Goal: Information Seeking & Learning: Learn about a topic

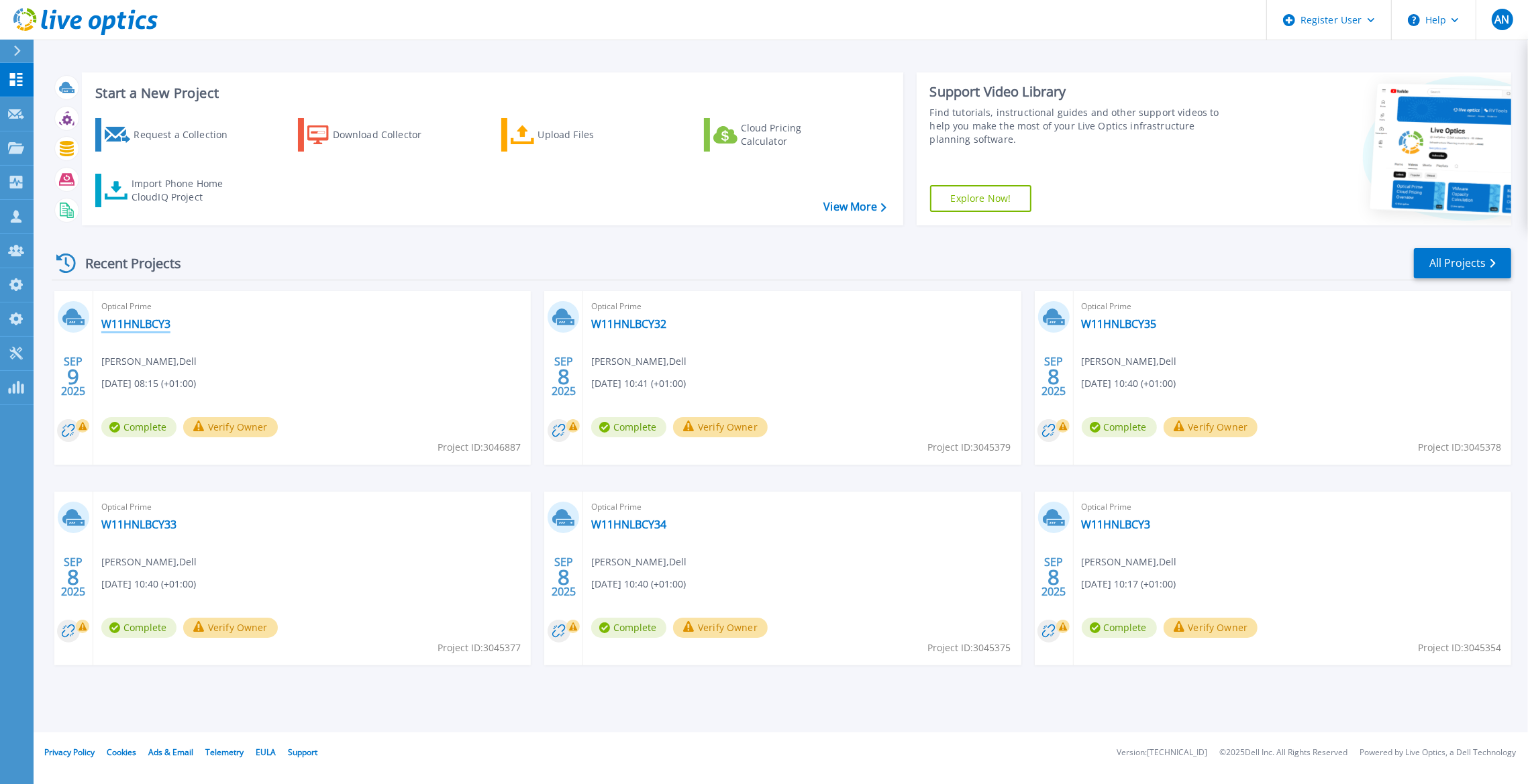
click at [161, 323] on link "W11HNLBCY3" at bounding box center [136, 324] width 69 height 14
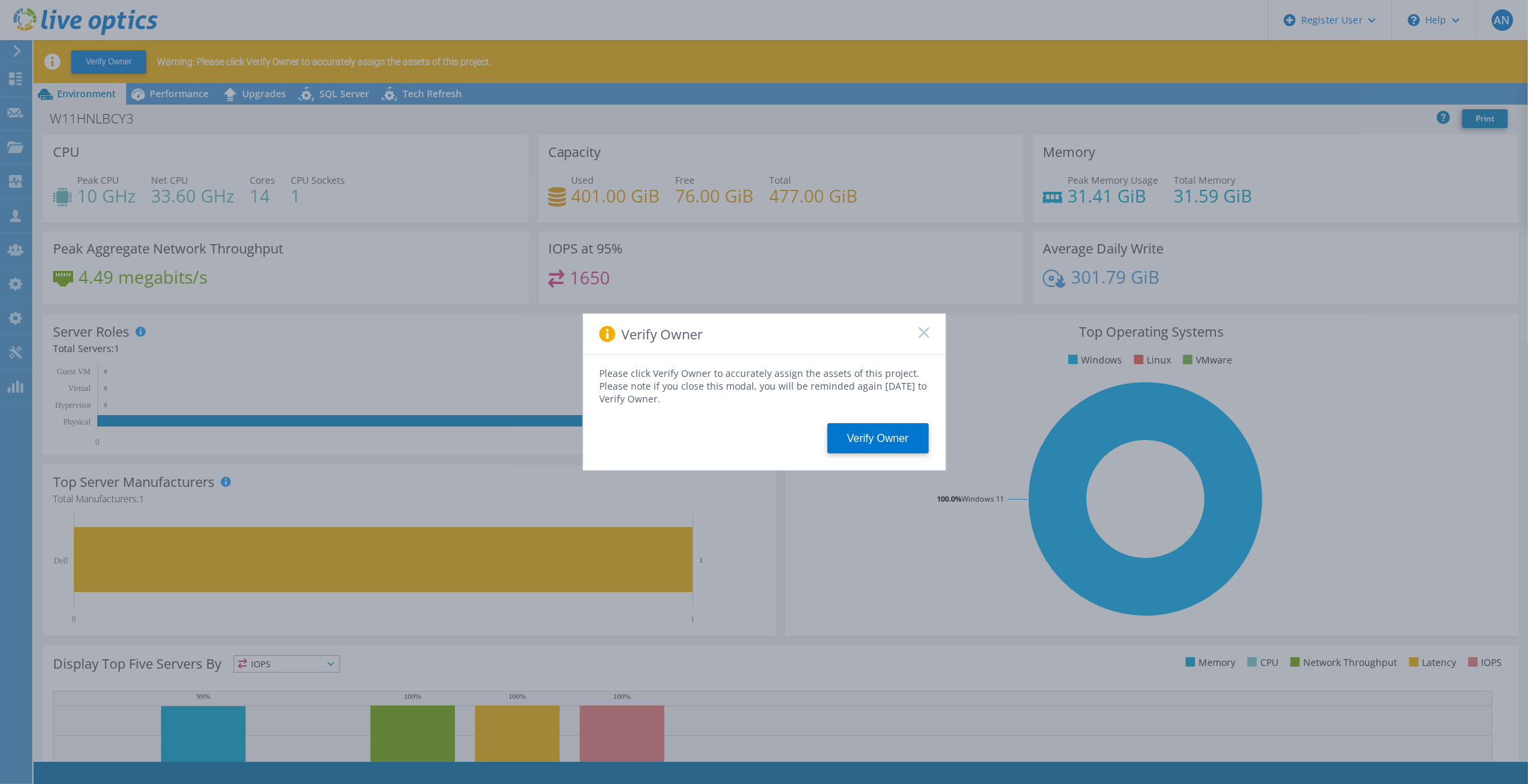
click at [925, 332] on rect at bounding box center [923, 332] width 11 height 11
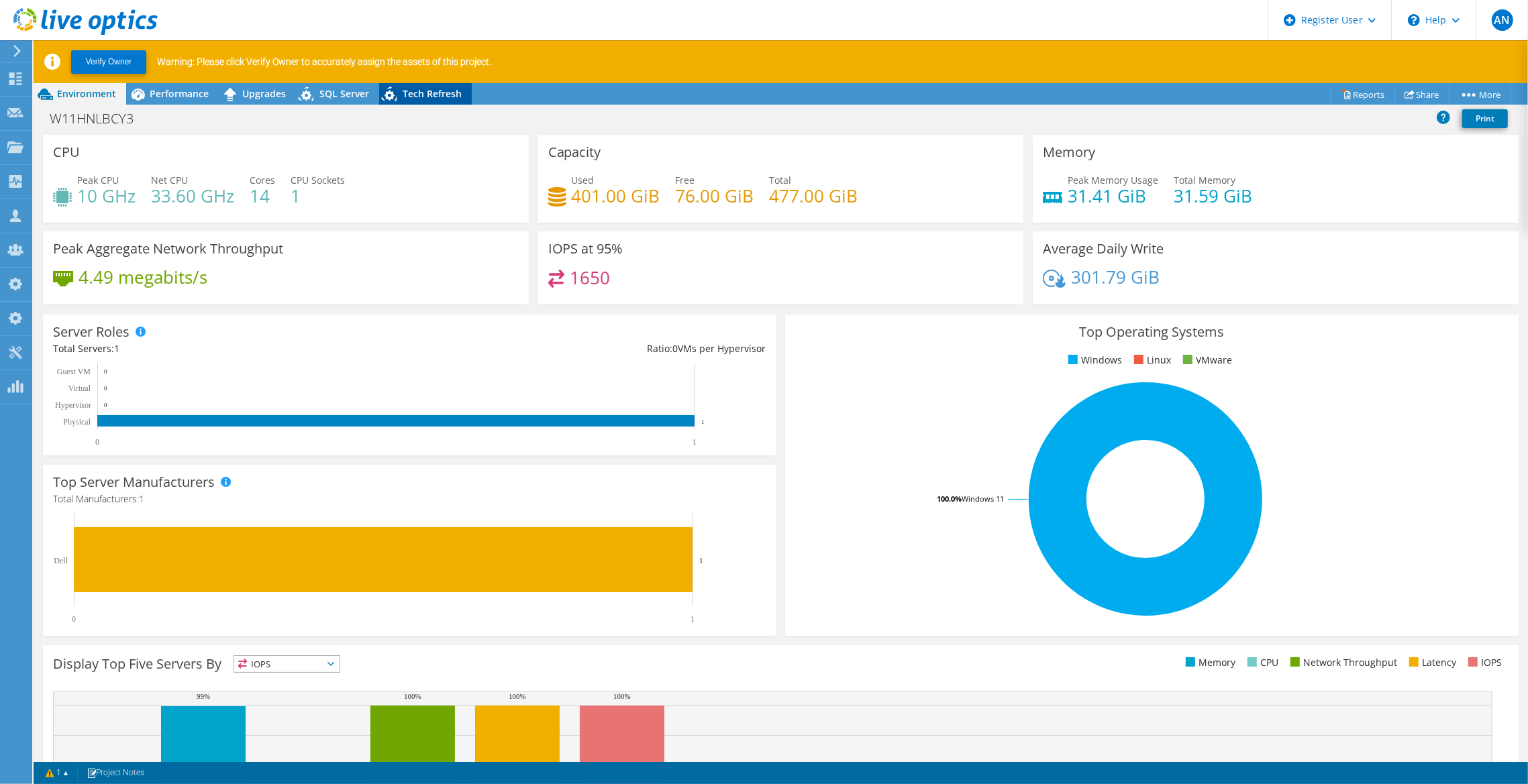
click at [440, 87] on span "Tech Refresh" at bounding box center [432, 93] width 59 height 13
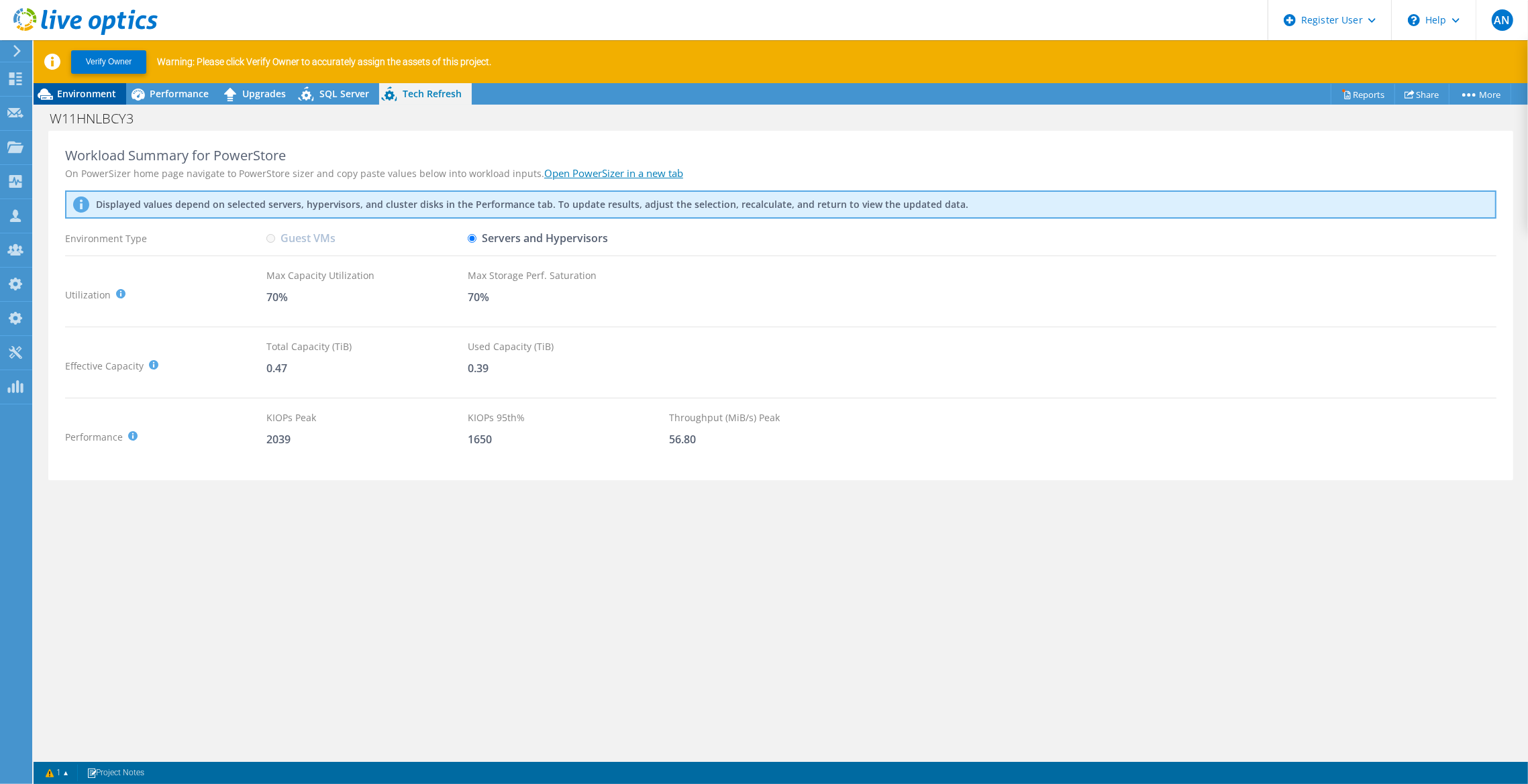
click at [112, 86] on div "Environment" at bounding box center [80, 93] width 92 height 21
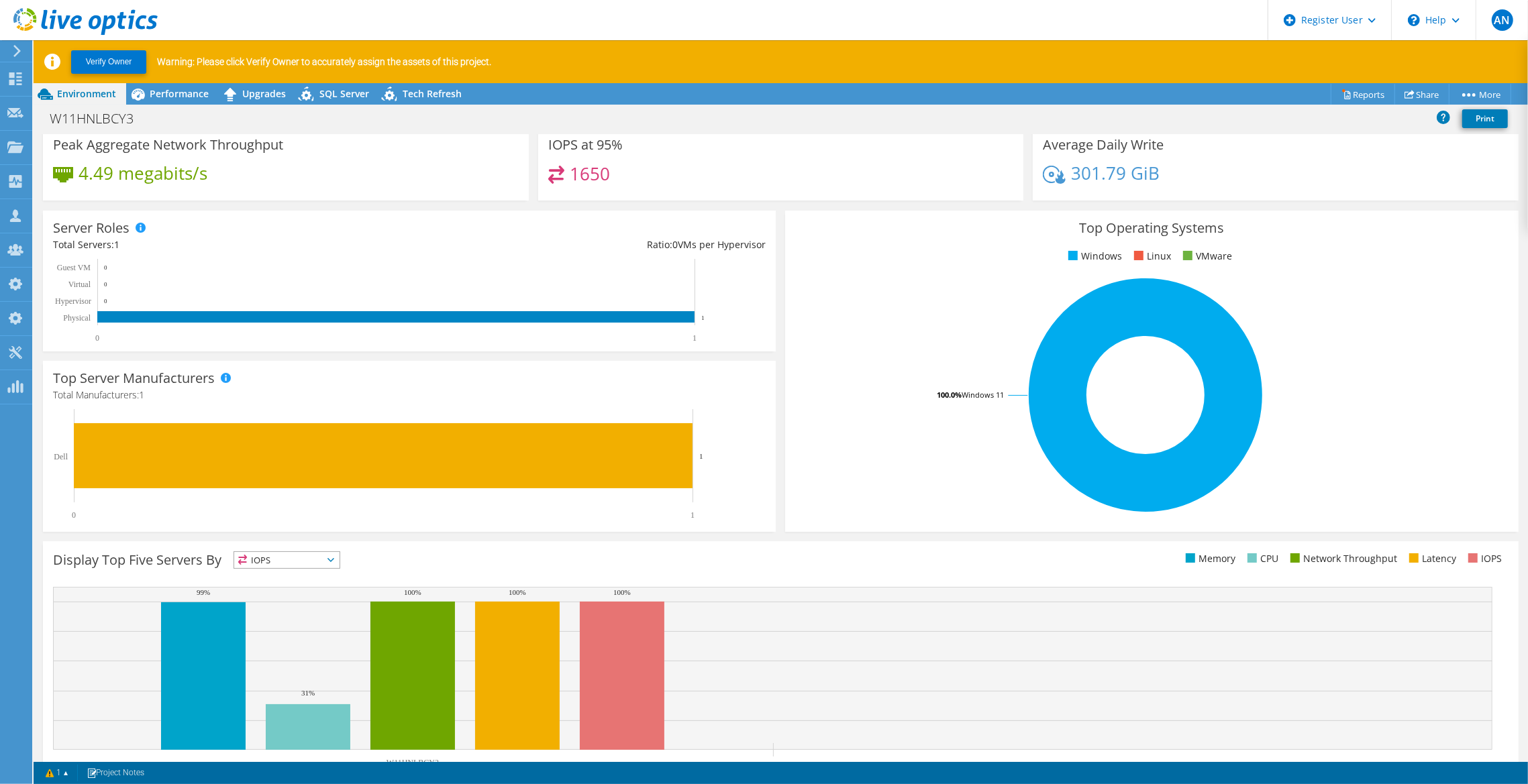
scroll to position [110, 0]
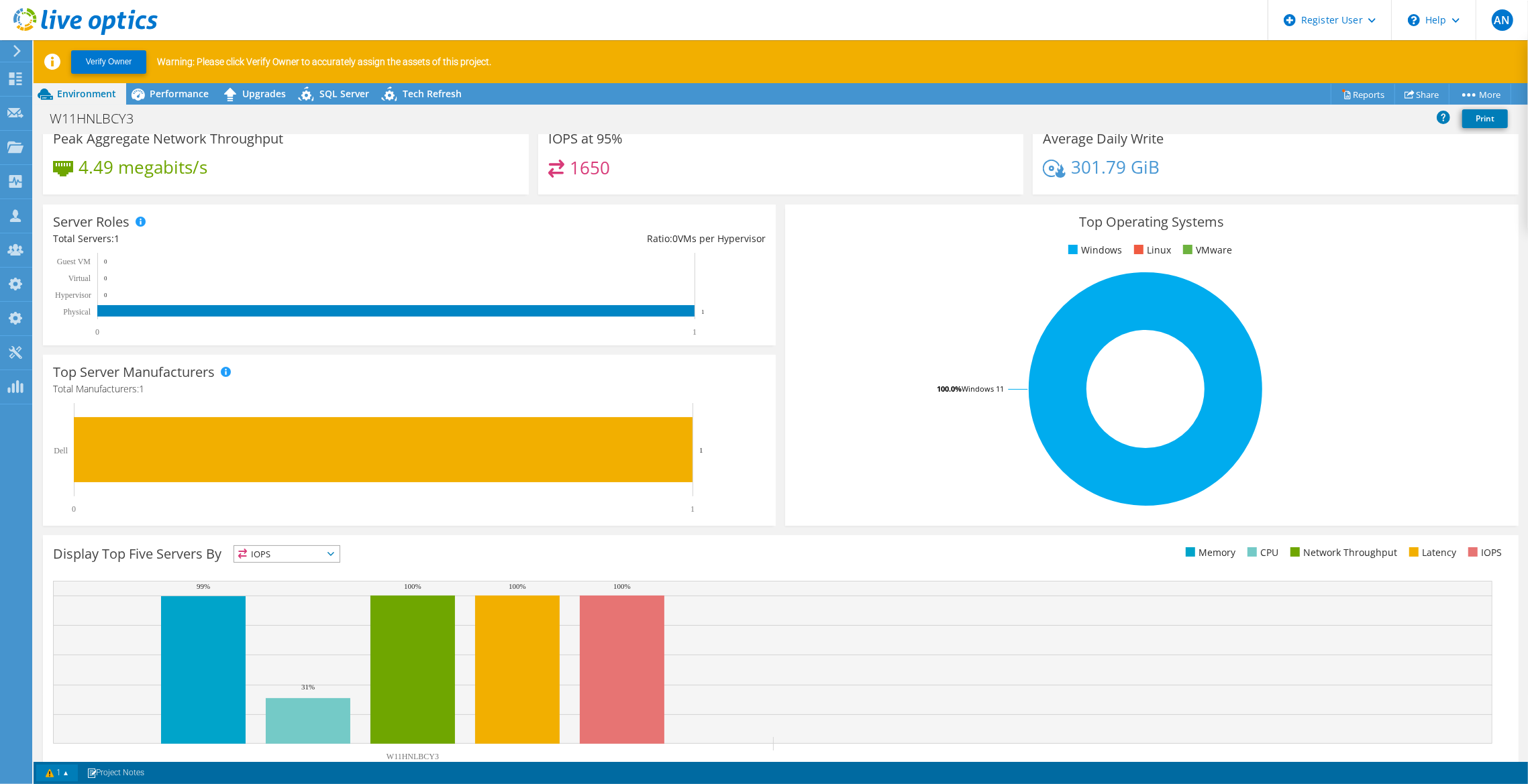
click at [65, 775] on link "1" at bounding box center [57, 773] width 41 height 17
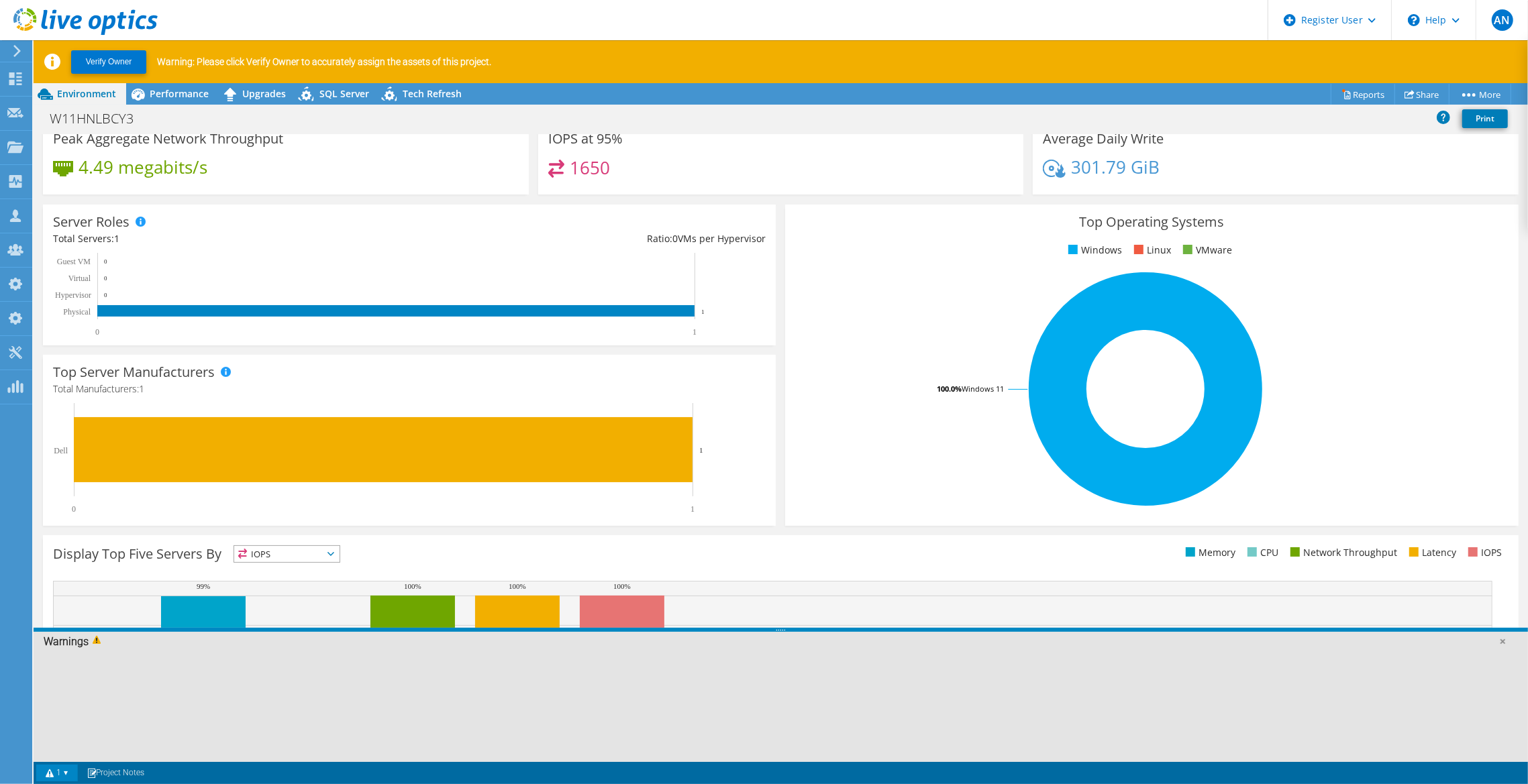
click at [65, 775] on link "1" at bounding box center [57, 773] width 41 height 17
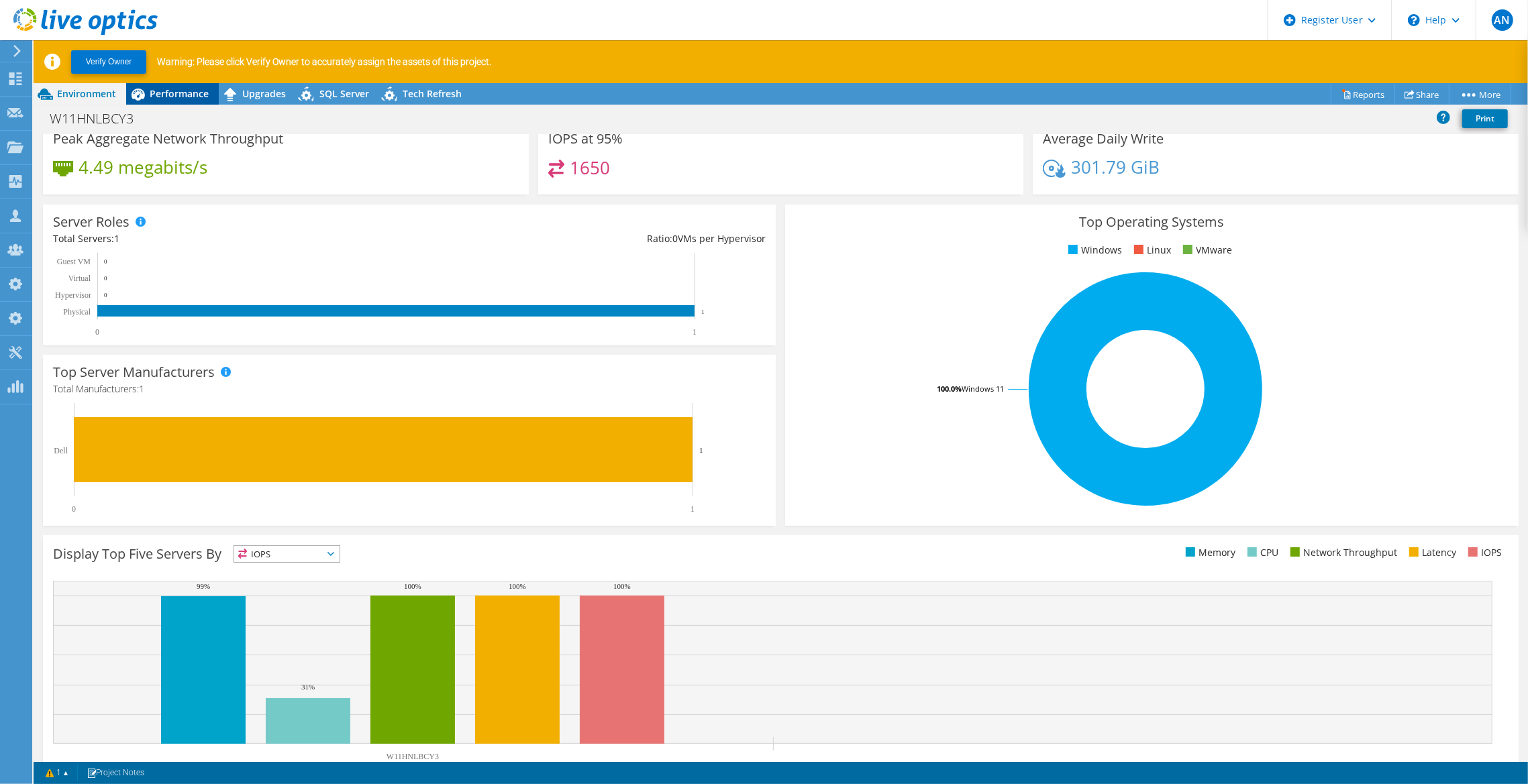
click at [176, 98] on span "Performance" at bounding box center [179, 93] width 59 height 13
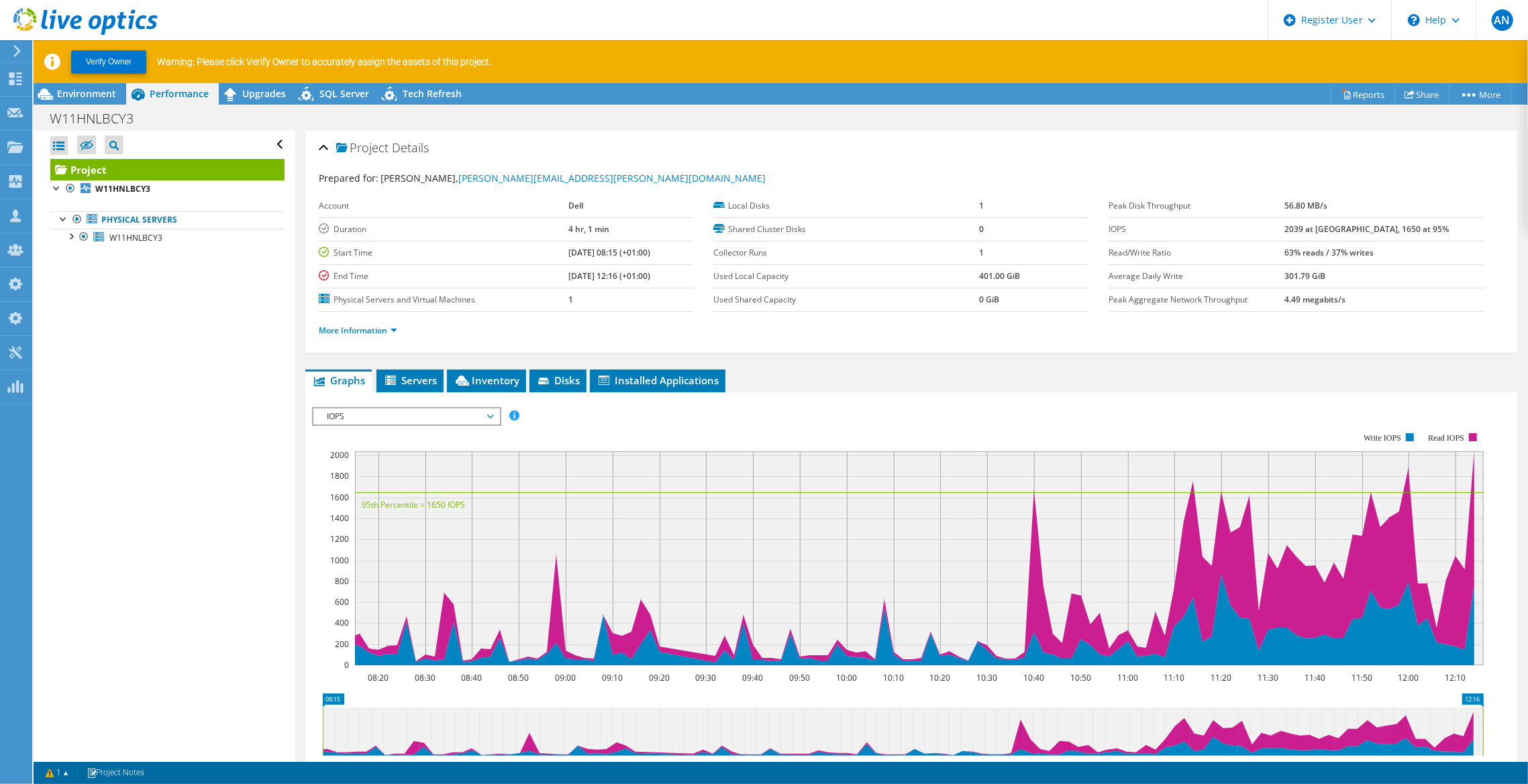
scroll to position [0, 0]
click at [266, 96] on span "Upgrades" at bounding box center [264, 93] width 44 height 13
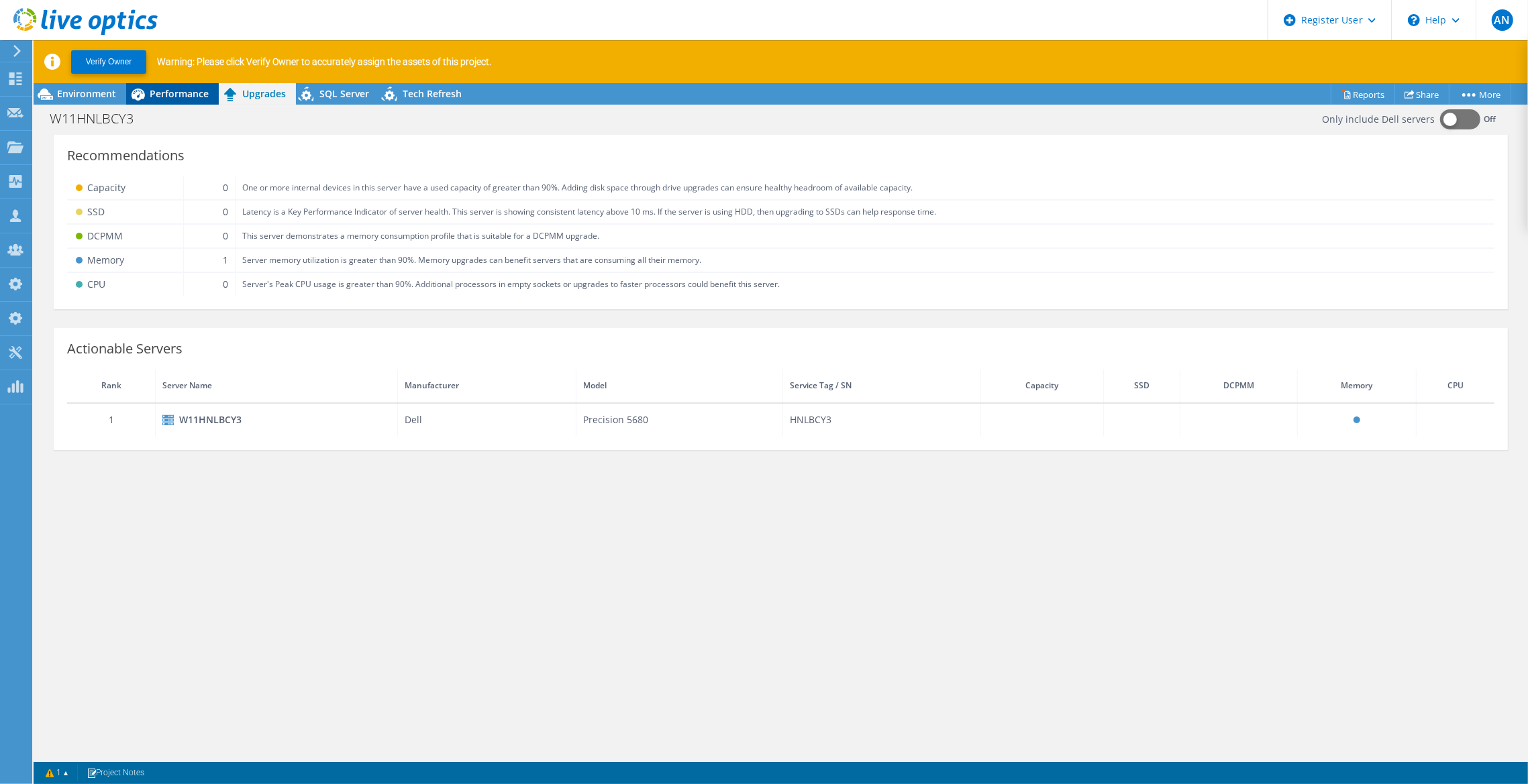
click at [184, 87] on span "Performance" at bounding box center [179, 93] width 59 height 13
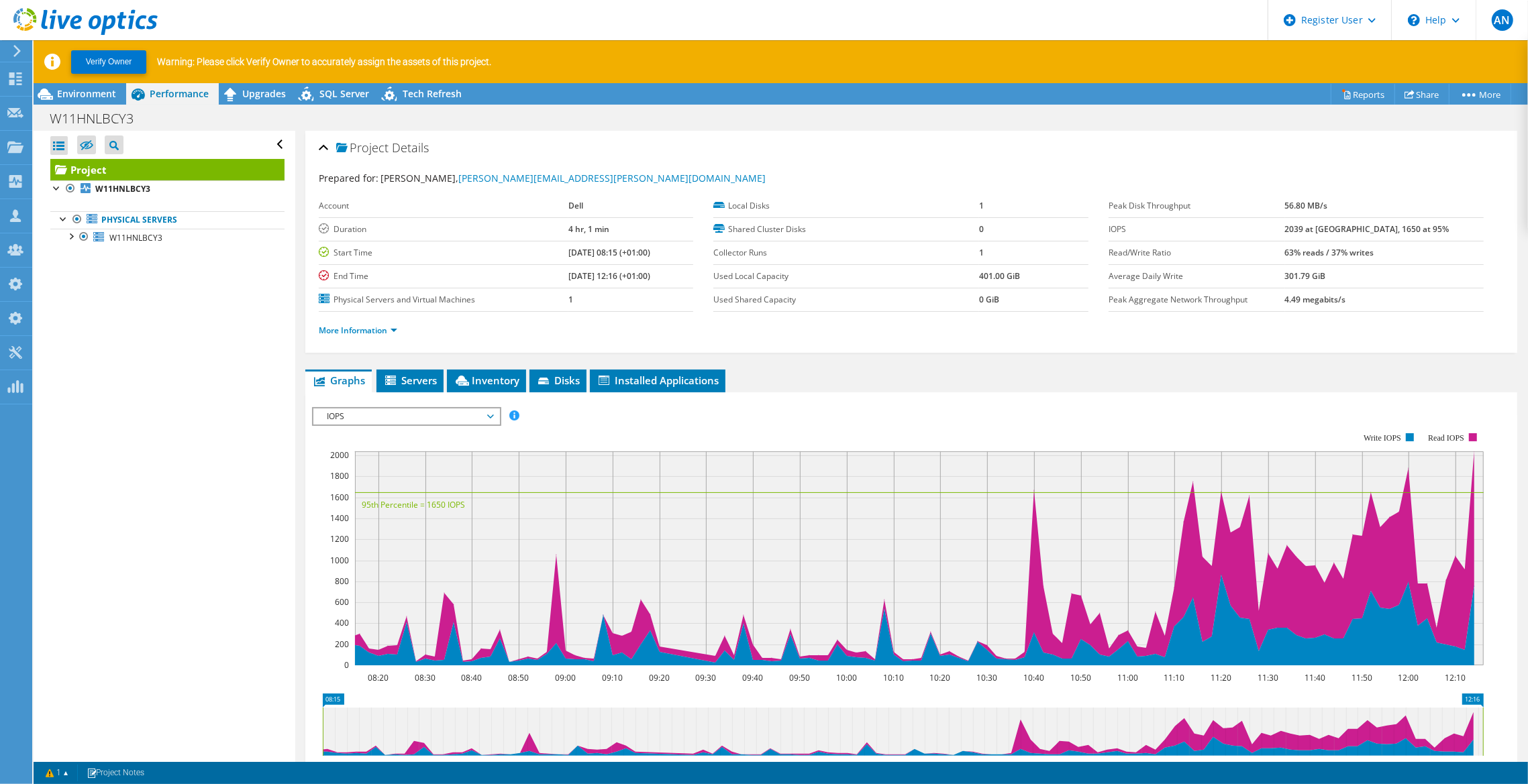
click at [394, 417] on span "IOPS" at bounding box center [406, 416] width 173 height 16
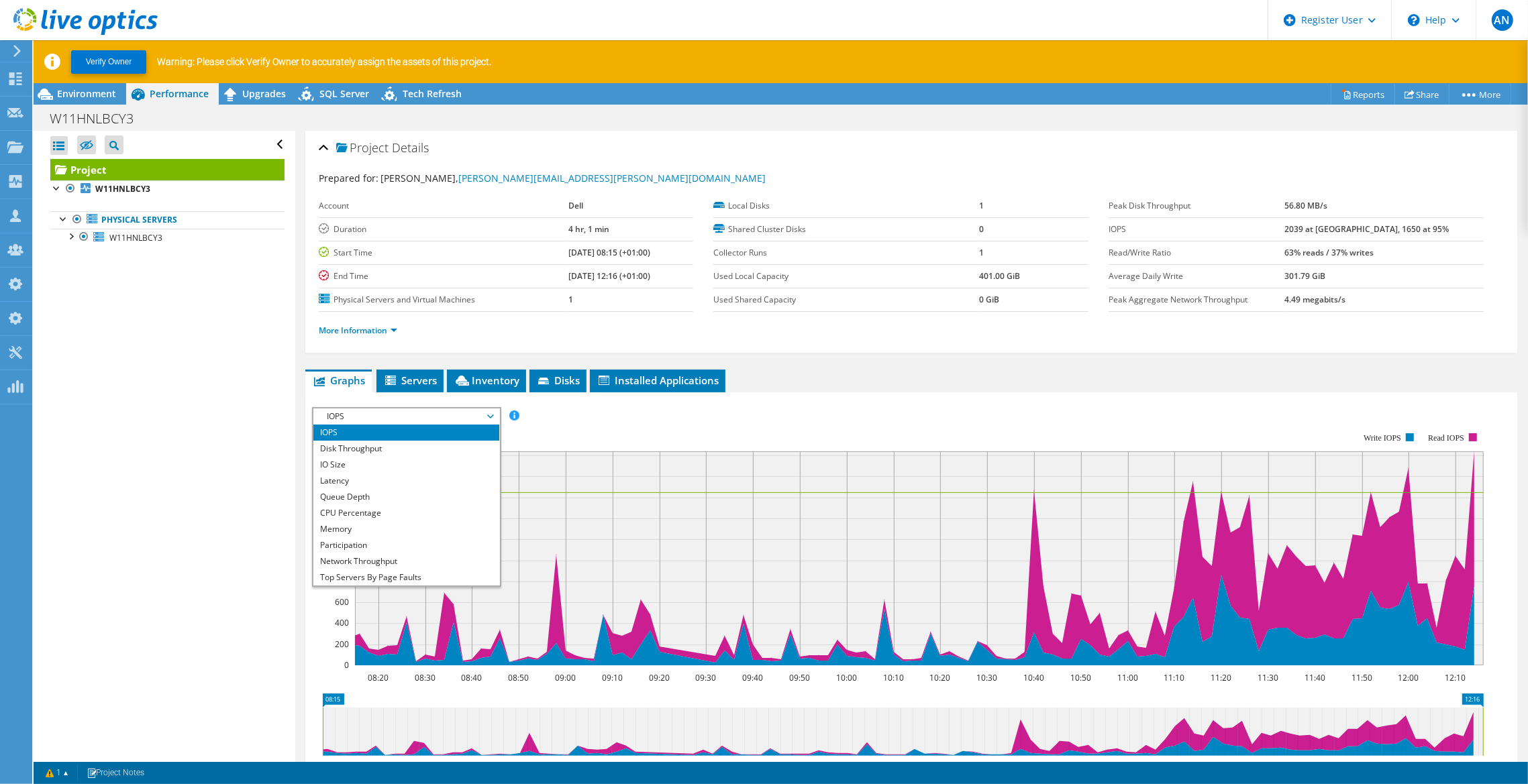
click at [215, 372] on div "Open All Close All Hide Excluded Nodes Project Tree Filter" at bounding box center [164, 466] width 261 height 670
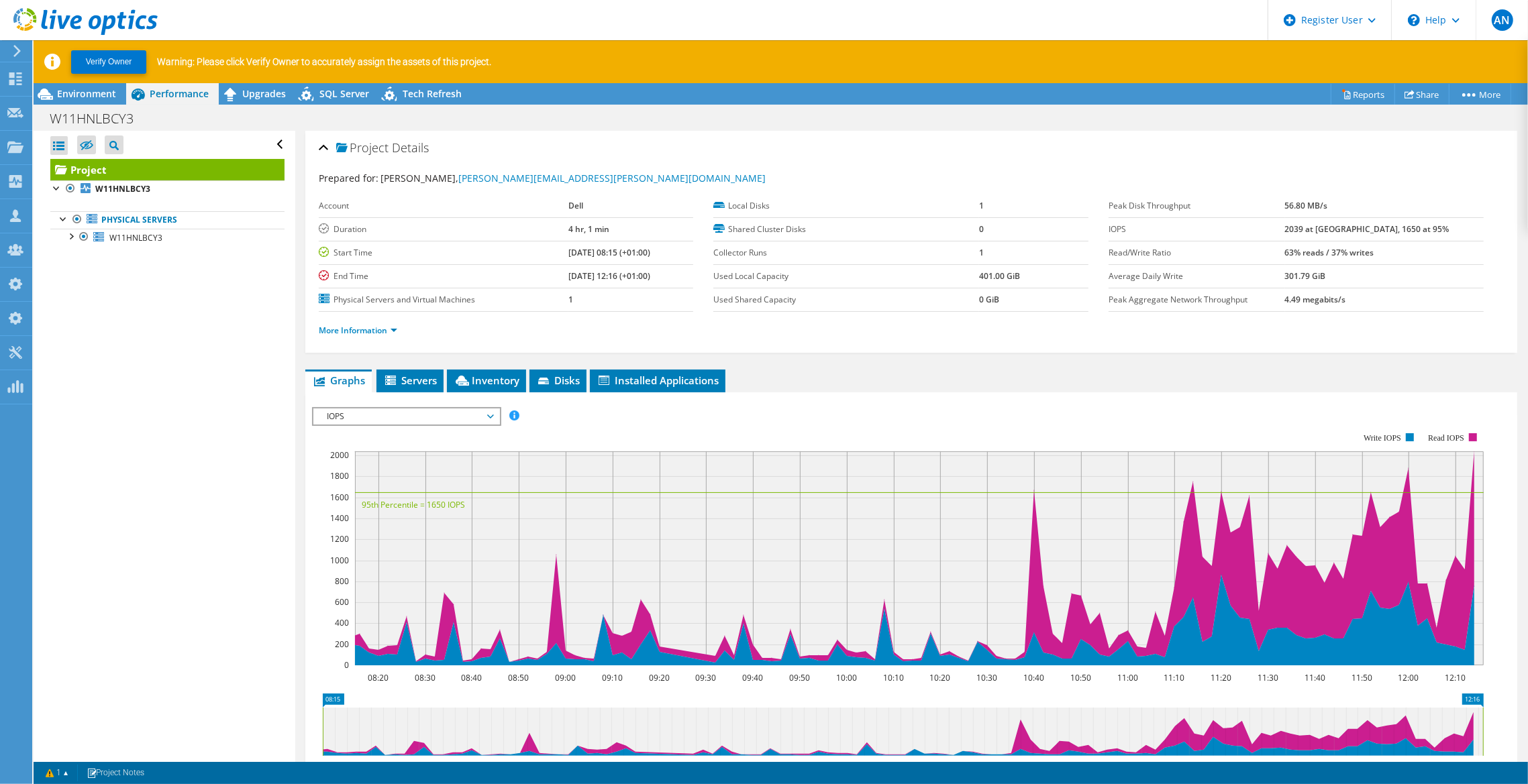
click at [379, 414] on span "IOPS" at bounding box center [406, 416] width 173 height 16
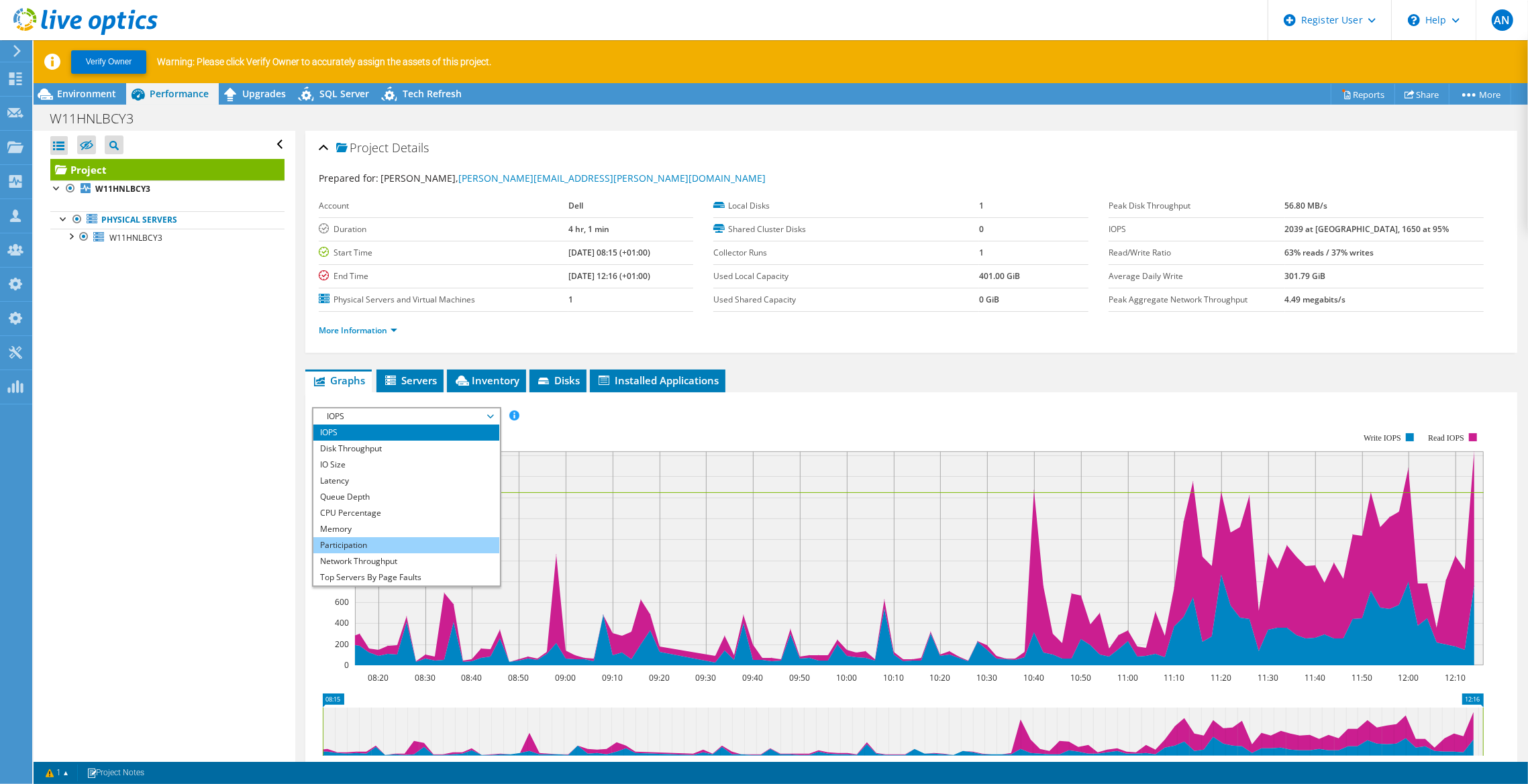
click at [355, 537] on li "Participation" at bounding box center [406, 545] width 186 height 16
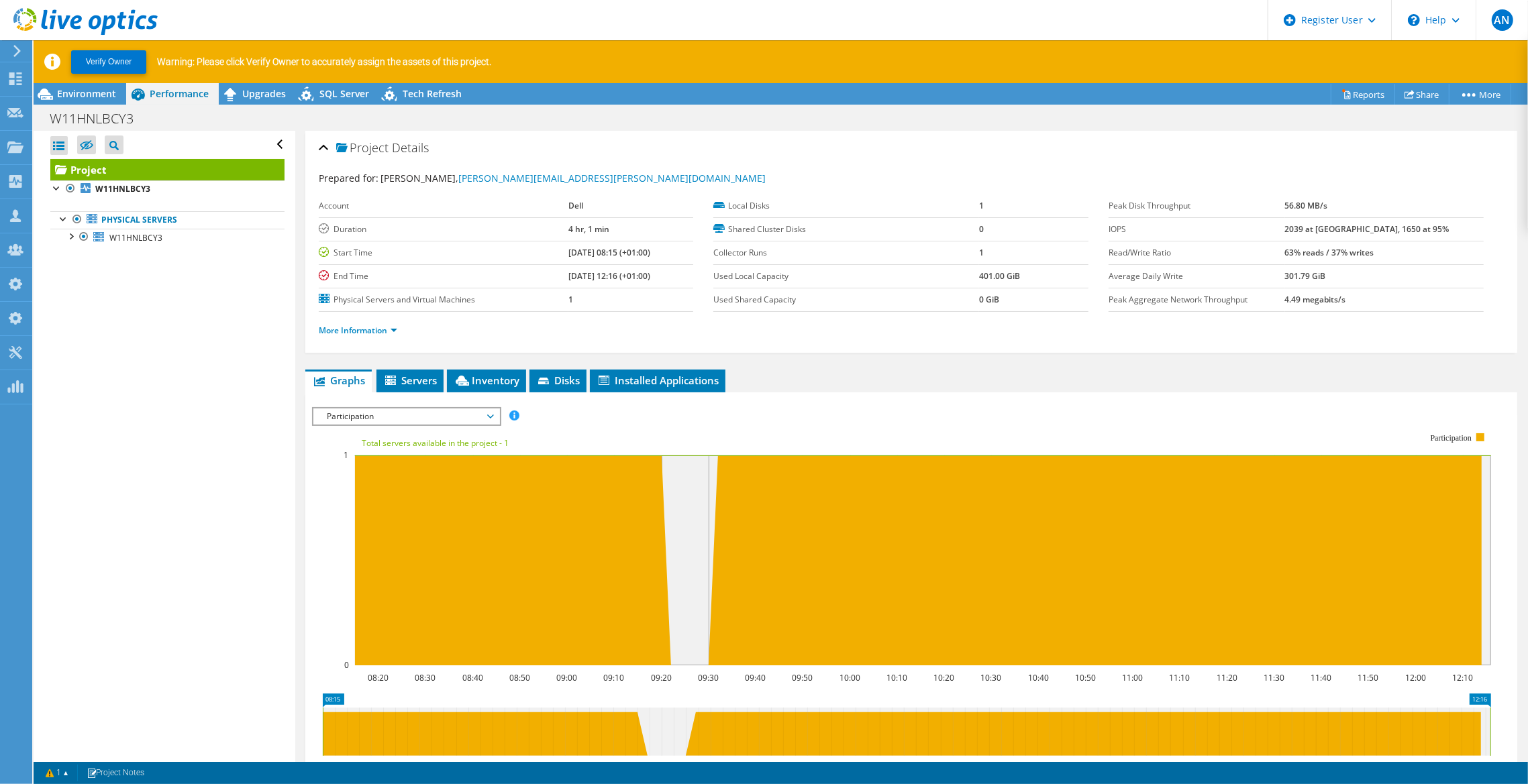
click at [200, 357] on div "Open All Close All Hide Excluded Nodes Project Tree Filter" at bounding box center [164, 466] width 261 height 670
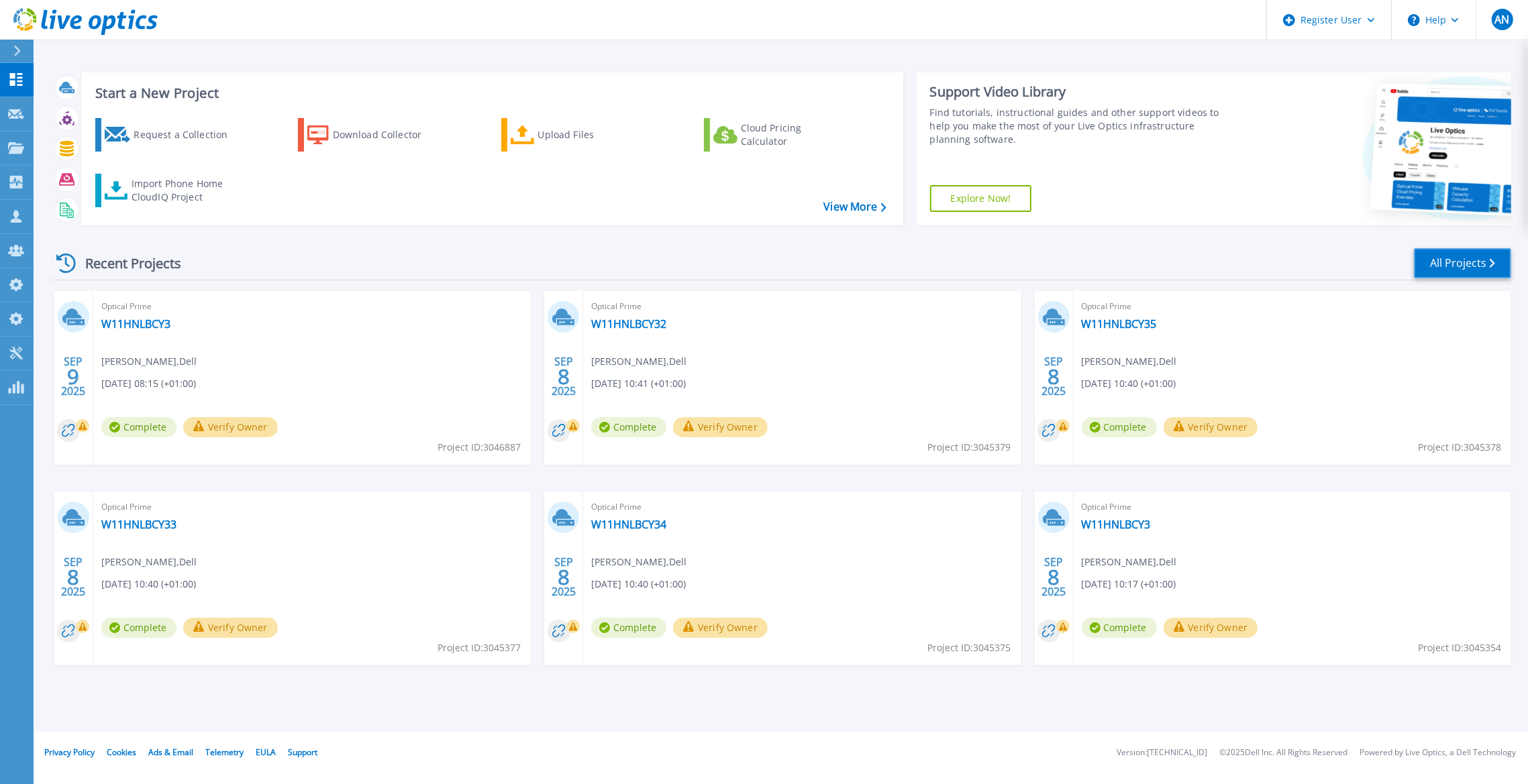
click at [1422, 260] on link "All Projects" at bounding box center [1462, 263] width 97 height 30
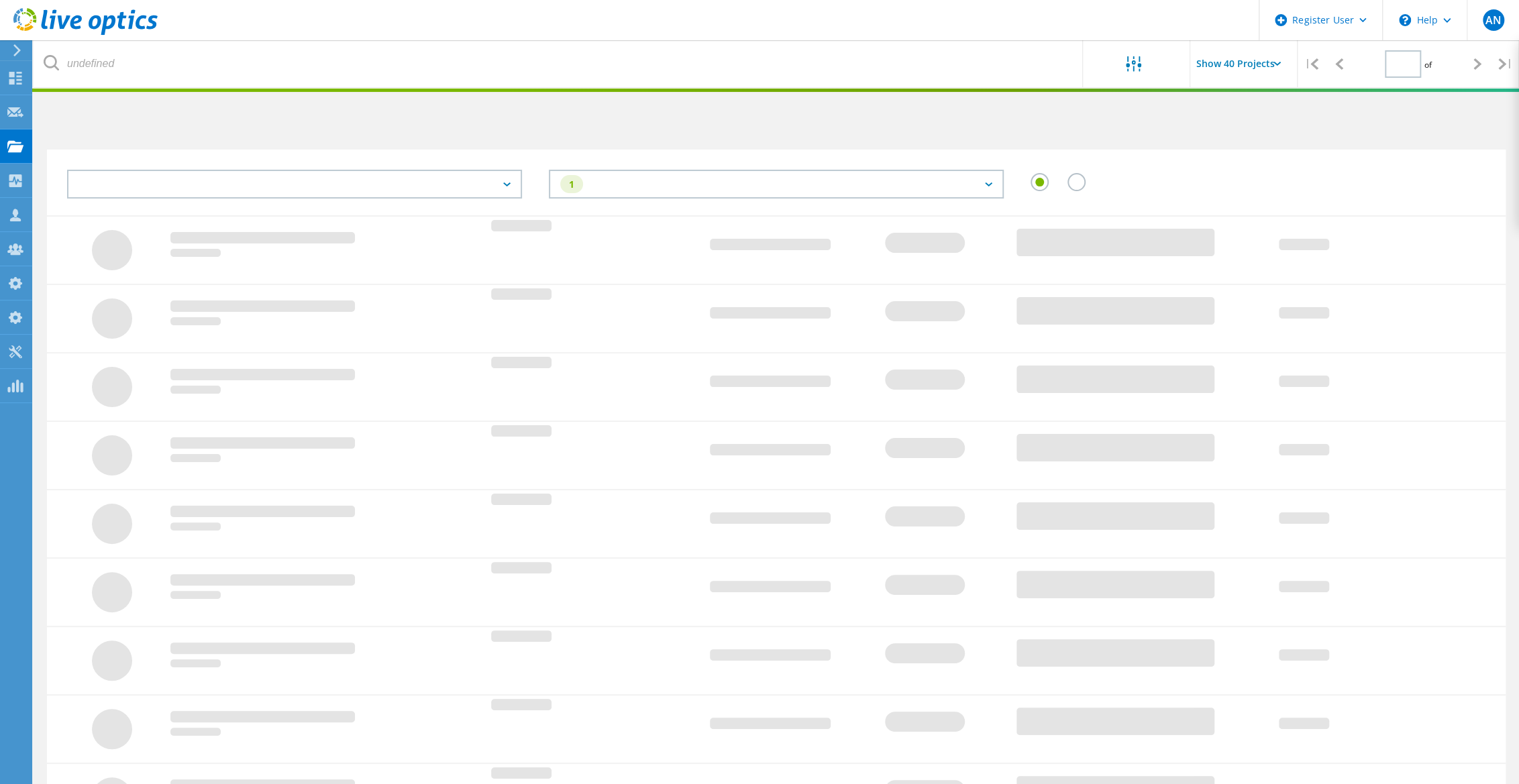
type input "1"
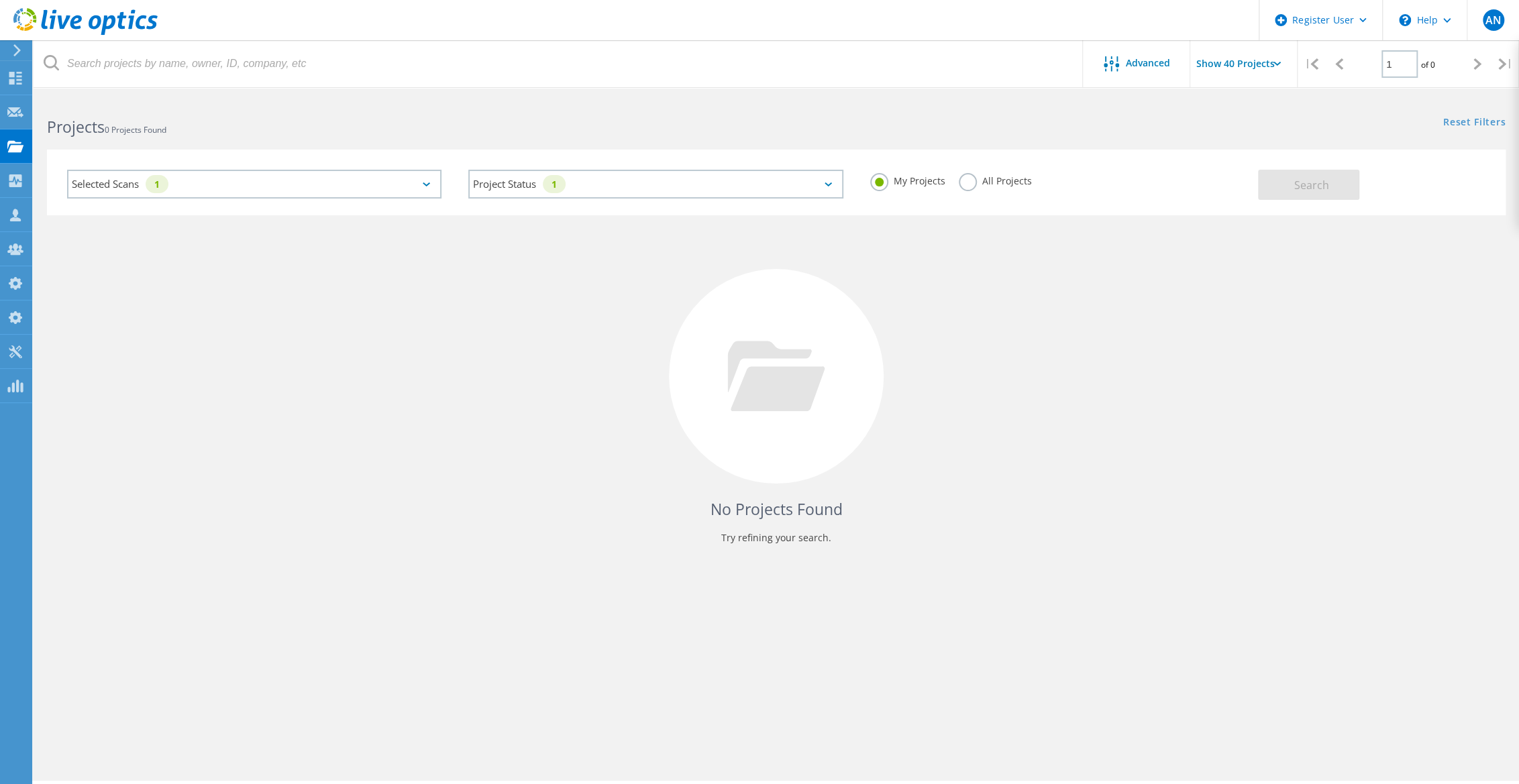
click at [242, 193] on div "Selected Scans 1" at bounding box center [254, 184] width 375 height 29
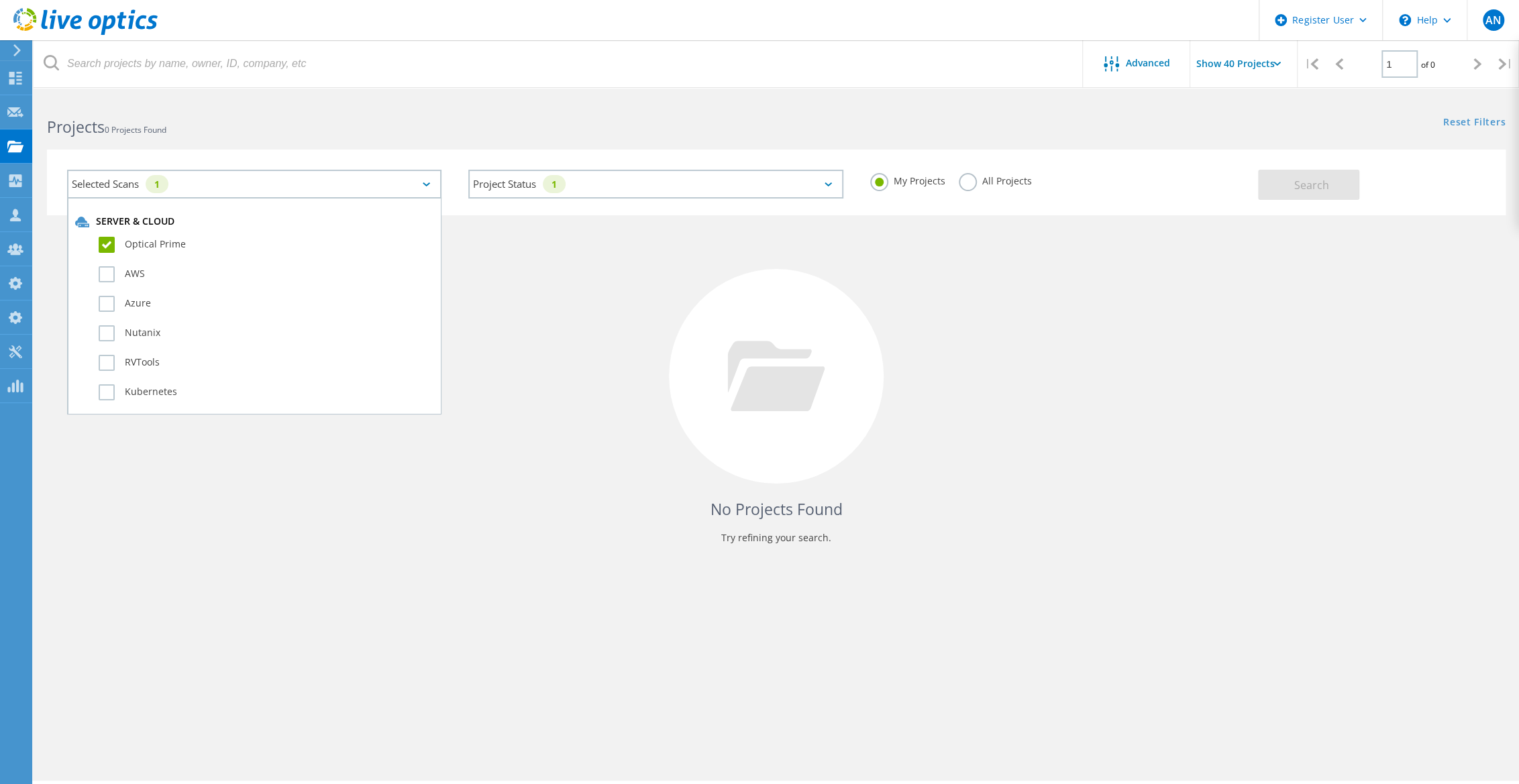
click at [649, 202] on div "Project Status 1 In Progress Complete Published Anonymous Archived Error" at bounding box center [655, 184] width 401 height 56
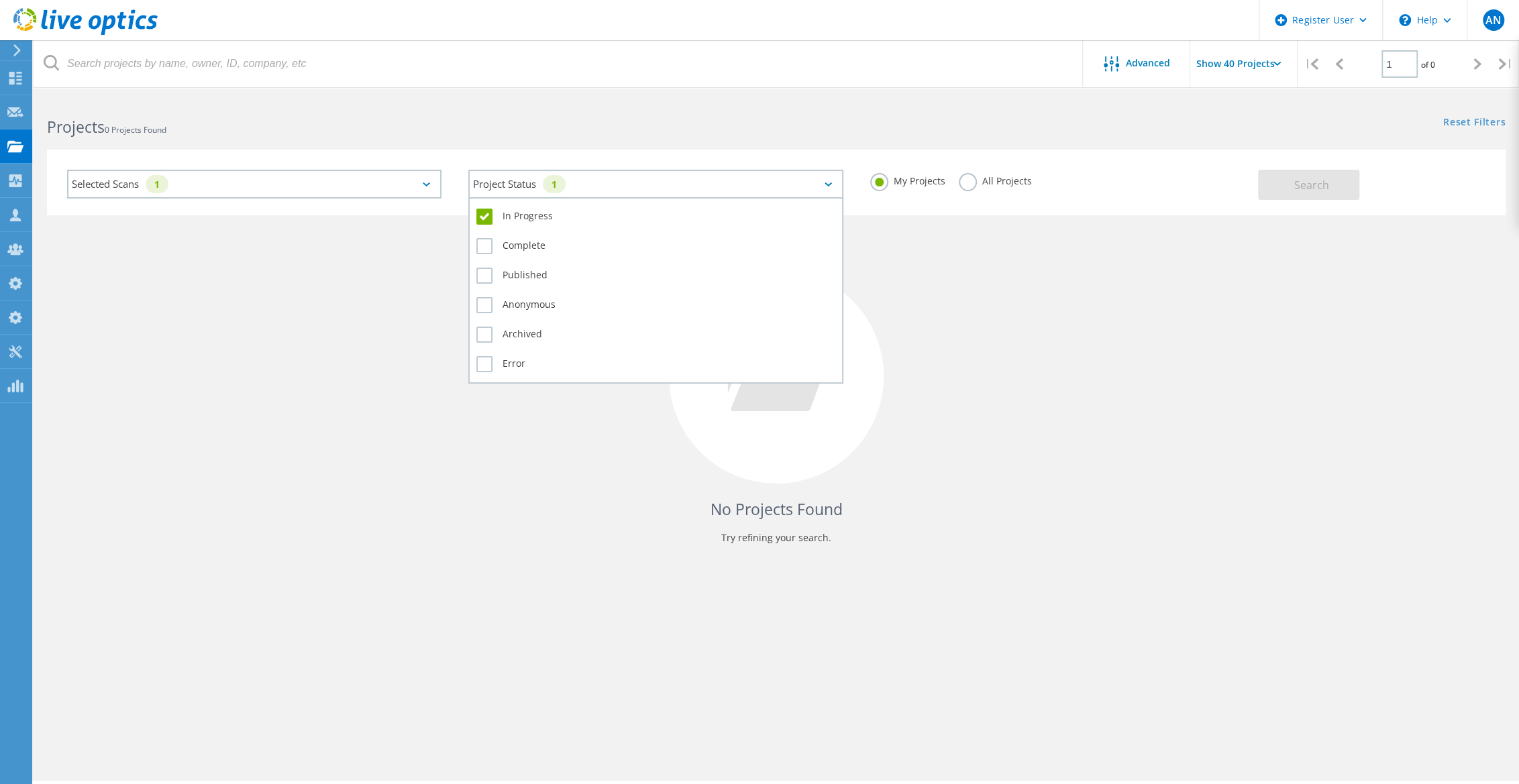
click at [650, 193] on div "Project Status 1" at bounding box center [655, 184] width 375 height 29
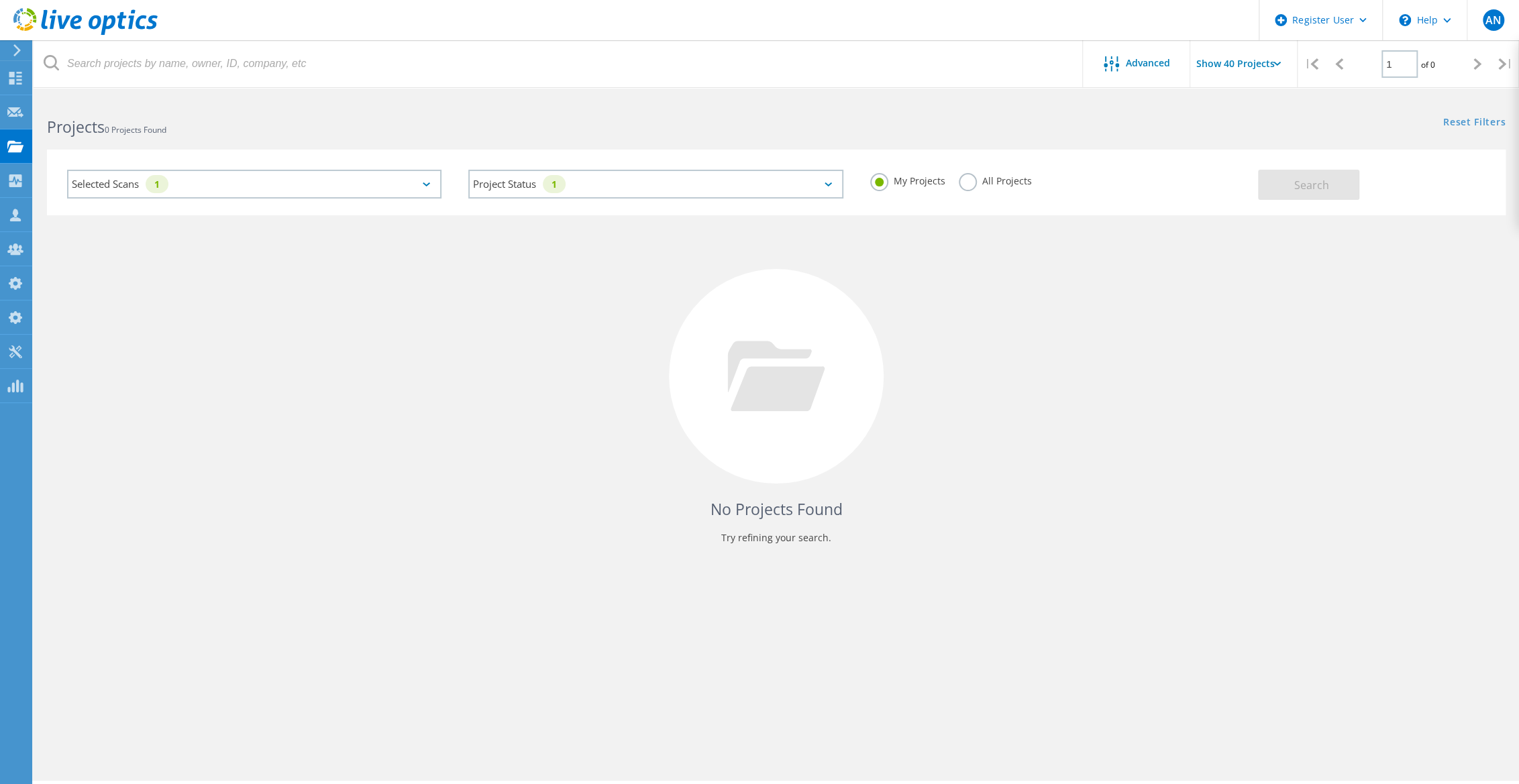
click at [958, 188] on div "All Projects" at bounding box center [995, 183] width 73 height 19
click at [963, 184] on label "All Projects" at bounding box center [995, 179] width 73 height 13
click at [0, 0] on input "All Projects" at bounding box center [0, 0] width 0 height 0
click at [1328, 191] on span "Search" at bounding box center [1310, 184] width 35 height 14
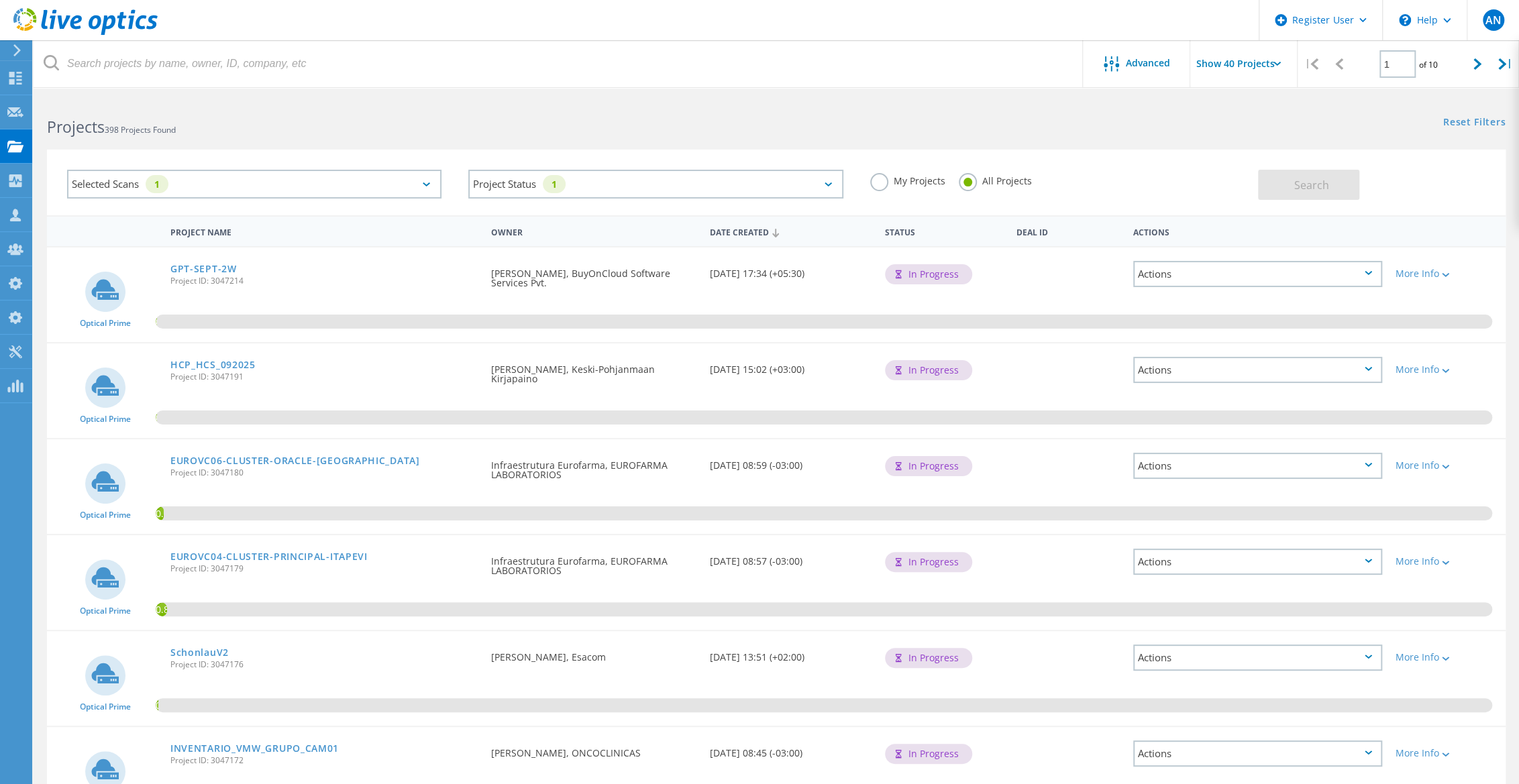
click at [255, 87] on div "Advanced Show 40 Projects | 1 of 10 |" at bounding box center [776, 64] width 1485 height 47
click at [448, 116] on h2 "Projects 398 Projects Found" at bounding box center [405, 127] width 716 height 22
